Goal: Task Accomplishment & Management: Complete application form

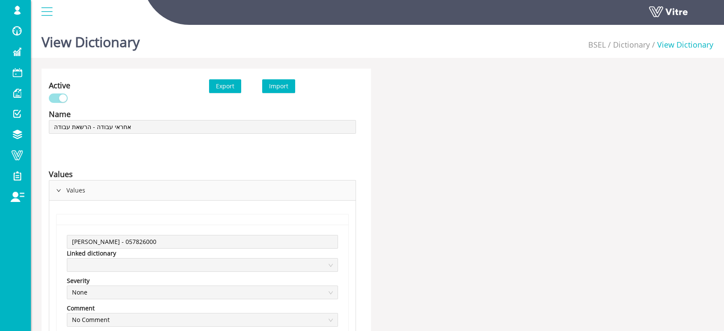
scroll to position [2893, 0]
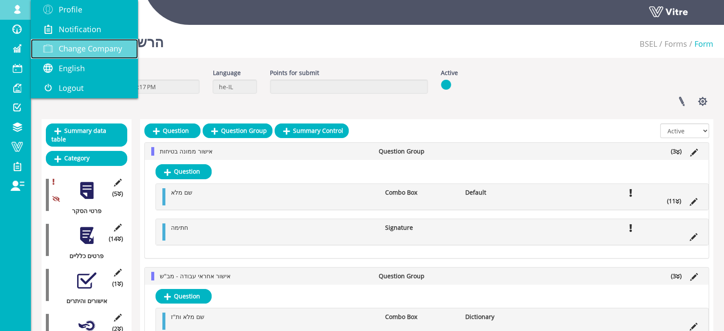
click at [89, 45] on span "Change Company" at bounding box center [90, 48] width 63 height 10
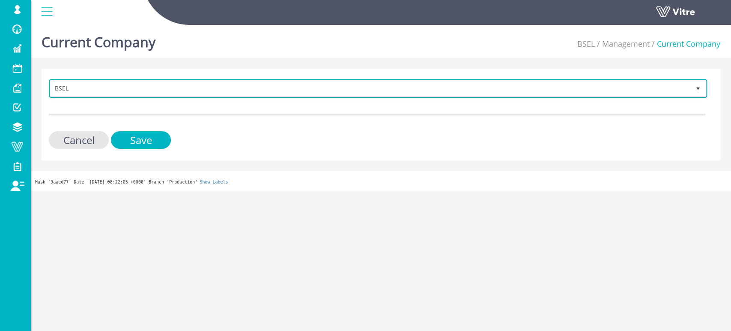
click at [248, 90] on span "BSEL" at bounding box center [370, 88] width 640 height 15
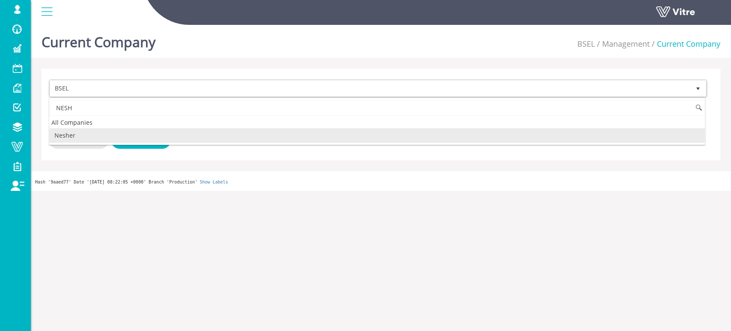
click at [88, 137] on li "Nesher" at bounding box center [377, 135] width 656 height 15
type input "NESH"
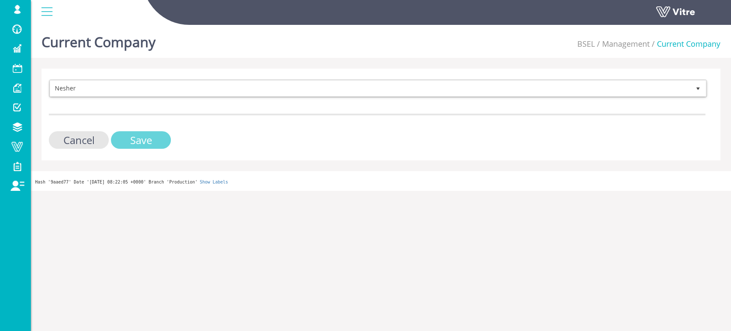
click at [136, 139] on input "Save" at bounding box center [141, 140] width 60 height 18
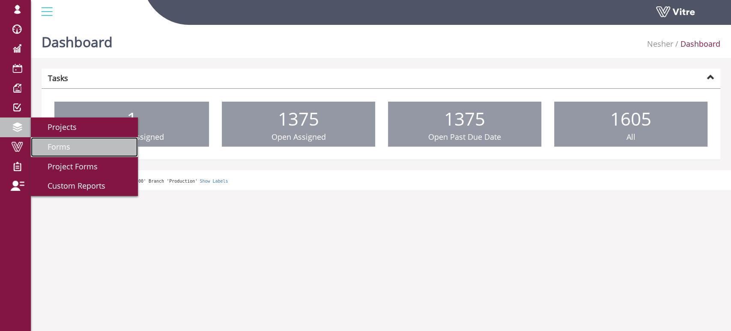
click at [48, 143] on span "Forms" at bounding box center [53, 146] width 33 height 10
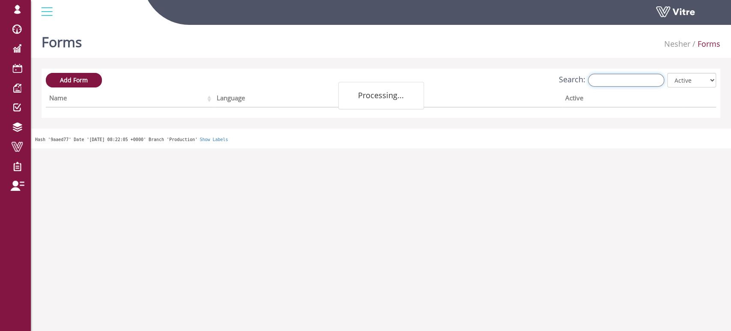
click at [626, 79] on input "Search:" at bounding box center [626, 80] width 76 height 13
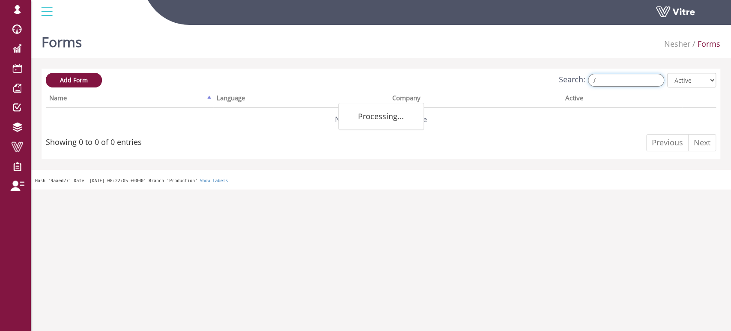
type input ","
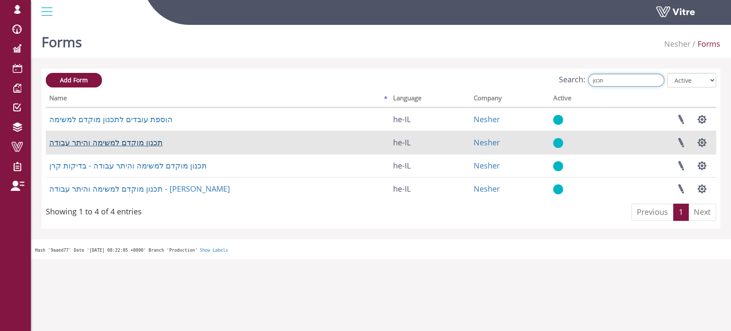
type input "תכנון"
click at [131, 143] on link "תכנון מוקדם למשימה והיתר עבודה" at bounding box center [106, 142] width 114 height 10
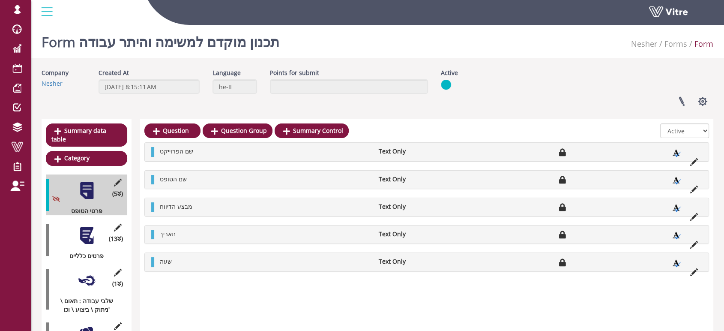
click at [91, 226] on div at bounding box center [86, 235] width 19 height 19
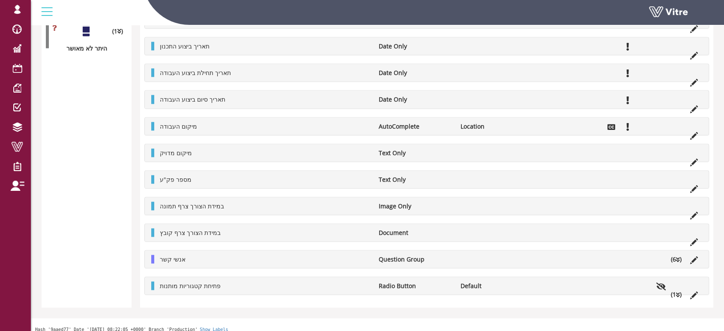
scroll to position [1691, 0]
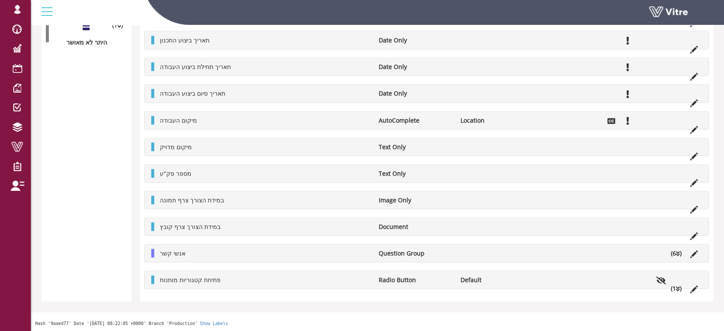
click at [680, 253] on li "(6 )" at bounding box center [675, 253] width 19 height 9
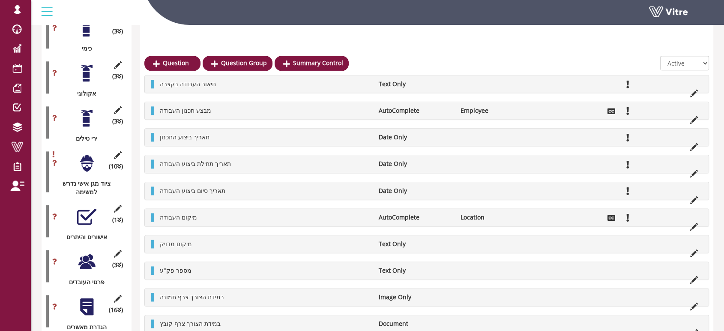
scroll to position [1047, 0]
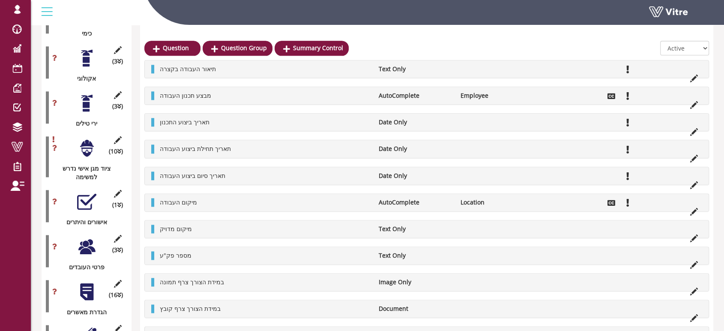
click at [87, 237] on div at bounding box center [86, 246] width 19 height 19
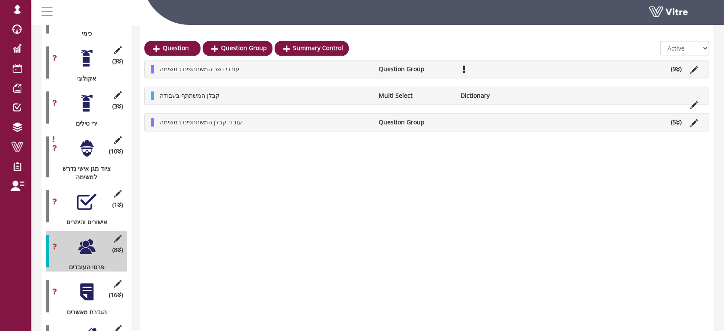
click at [430, 123] on li "Question Group" at bounding box center [415, 122] width 82 height 9
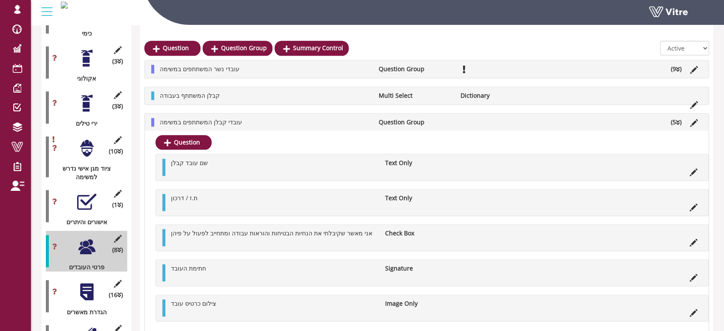
click at [326, 138] on div "Question שם עובד קבלן Text Only ת.ז / דרכון Text Only אני מאשר שקיבלתי את הנחיו…" at bounding box center [427, 232] width 564 height 203
click at [305, 123] on li "עובדי קבלן המשתתפים במשימה" at bounding box center [264, 122] width 218 height 9
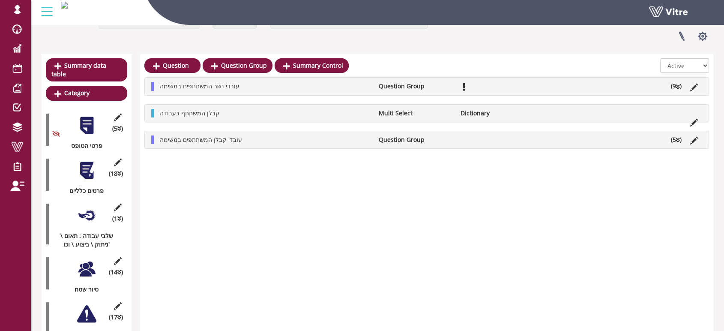
scroll to position [95, 0]
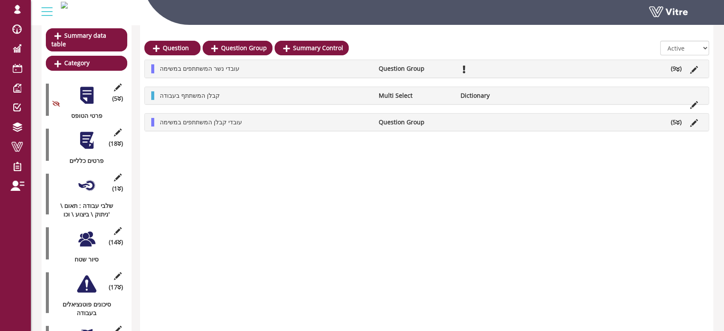
click at [91, 136] on div at bounding box center [86, 140] width 19 height 19
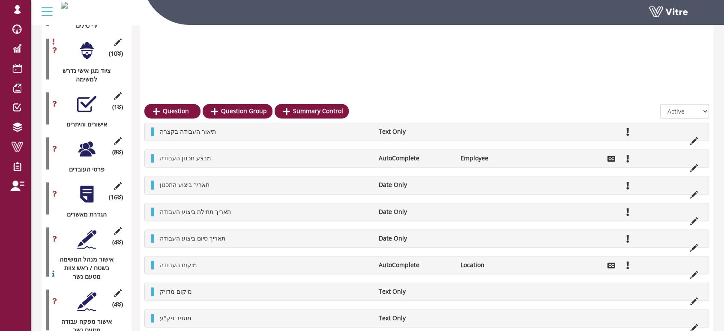
scroll to position [1115, 0]
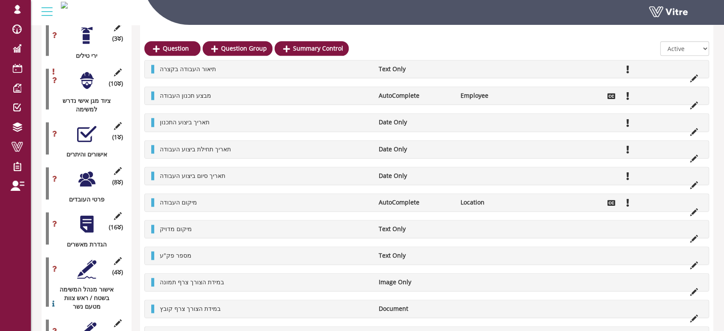
click at [86, 169] on div at bounding box center [86, 178] width 19 height 19
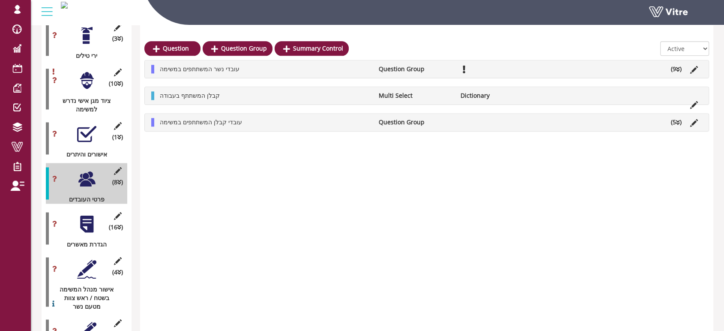
click at [250, 121] on li "עובדי קבלן המשתתפים במשימה" at bounding box center [264, 122] width 218 height 9
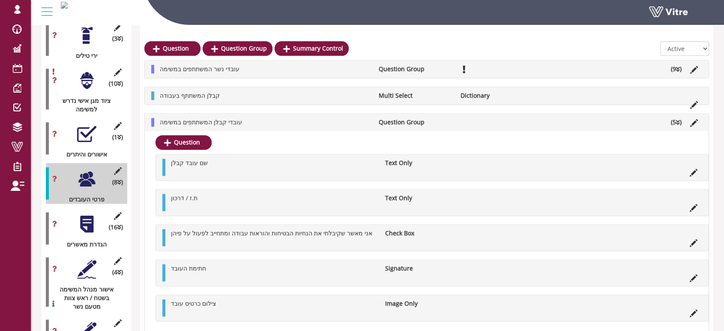
click at [247, 122] on li "עובדי קבלן המשתתפים במשימה" at bounding box center [264, 122] width 218 height 9
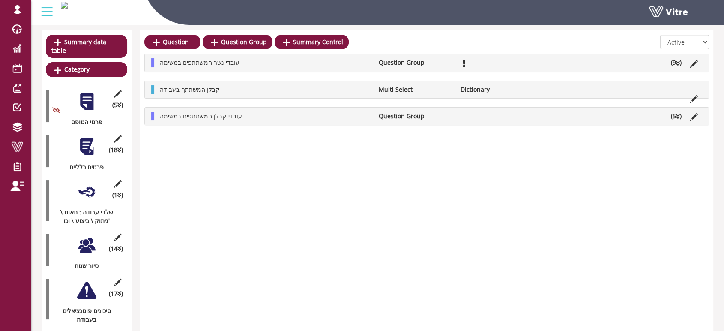
scroll to position [0, 0]
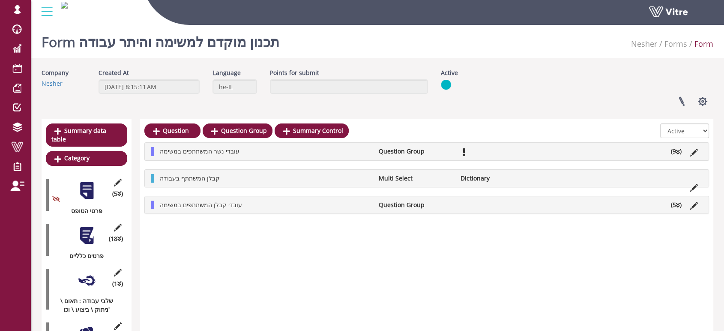
click at [90, 231] on div at bounding box center [86, 235] width 19 height 19
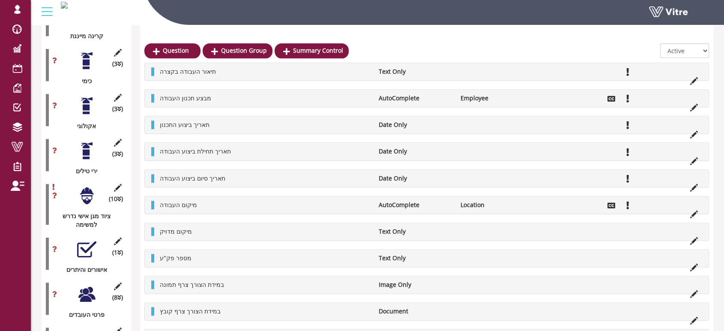
scroll to position [1047, 0]
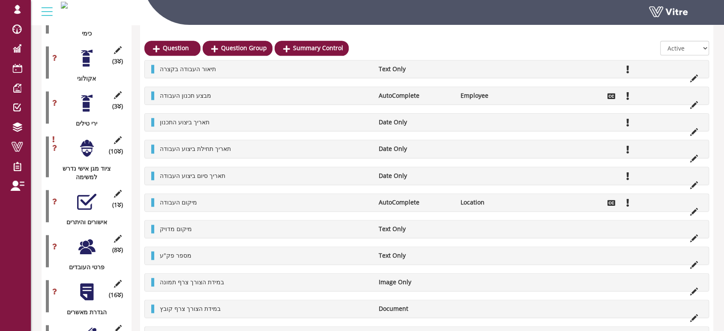
click at [81, 237] on div at bounding box center [86, 246] width 19 height 19
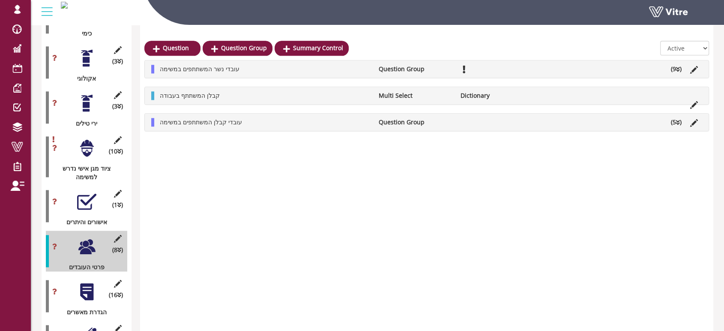
click at [678, 123] on icon at bounding box center [678, 123] width 4 height 6
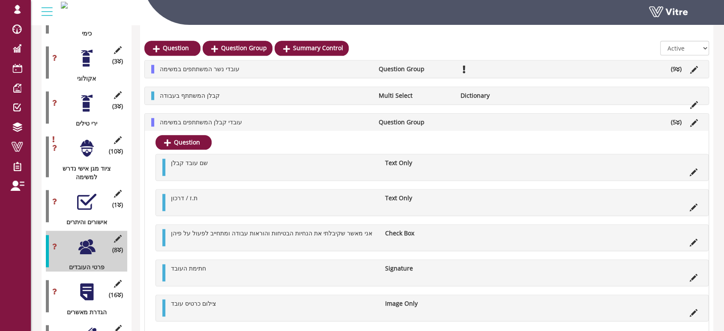
click at [677, 122] on icon at bounding box center [678, 123] width 4 height 6
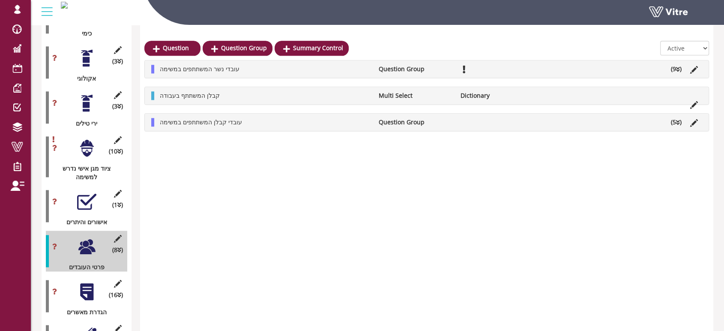
click at [676, 124] on icon at bounding box center [678, 123] width 4 height 6
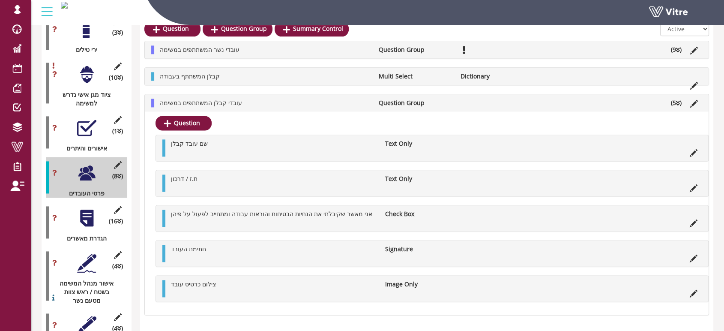
scroll to position [1142, 0]
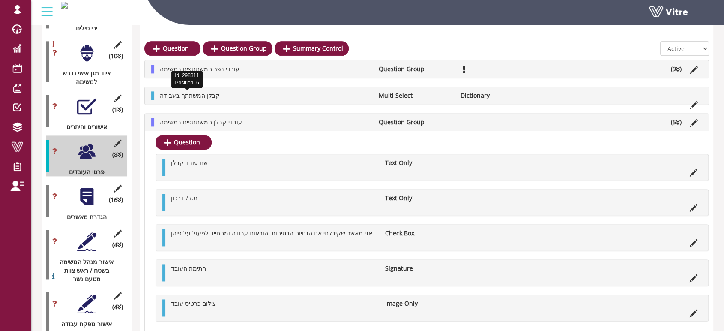
click at [207, 97] on span "קבלן המשתתף בעבודה" at bounding box center [190, 95] width 60 height 8
